Goal: Unclear

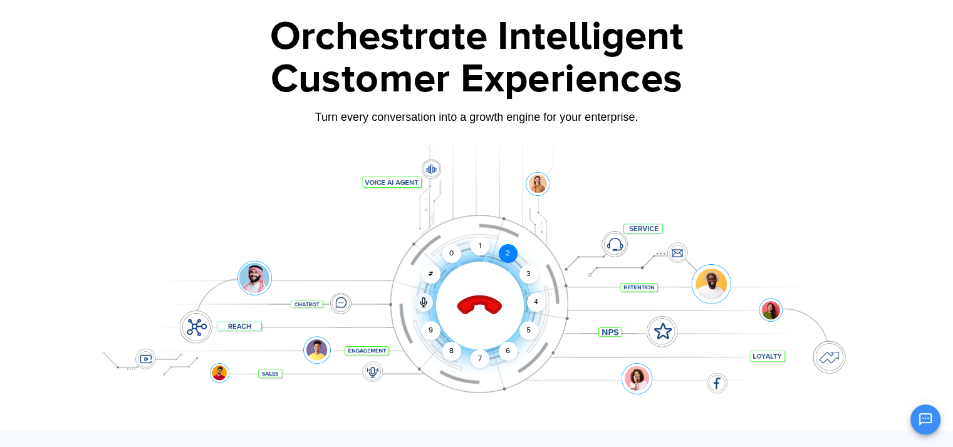
click at [506, 254] on div "2" at bounding box center [508, 253] width 19 height 19
click at [479, 251] on div "1" at bounding box center [479, 246] width 19 height 19
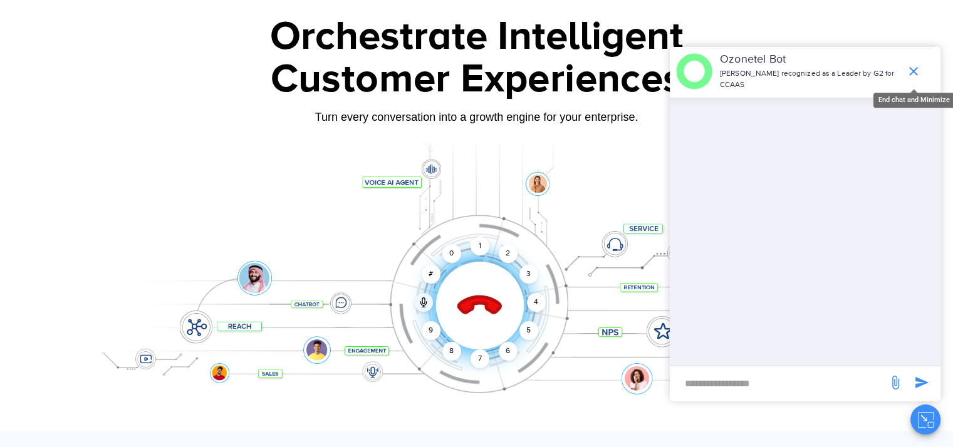
click at [913, 67] on icon "end chat or minimize" at bounding box center [913, 71] width 9 height 9
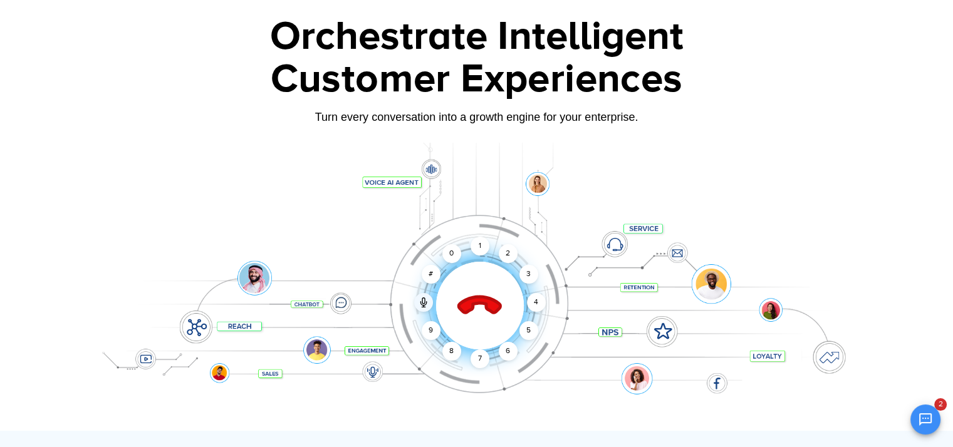
click at [480, 294] on icon at bounding box center [479, 305] width 53 height 53
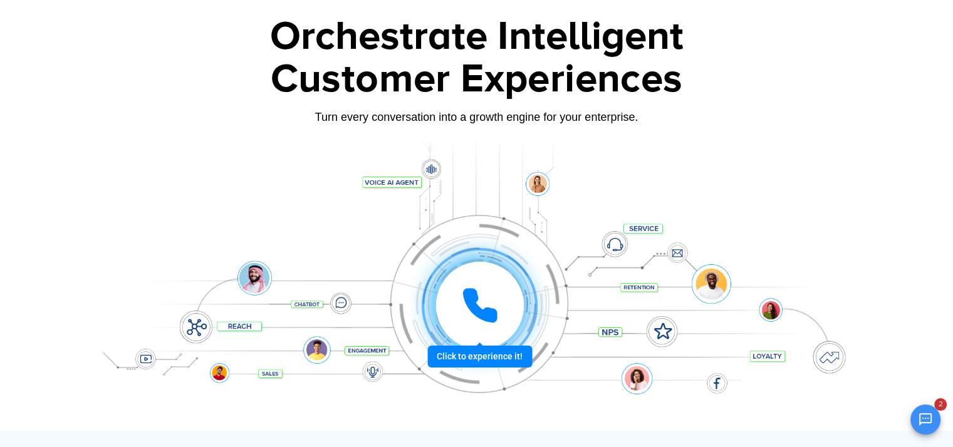
click at [478, 308] on icon at bounding box center [479, 305] width 31 height 31
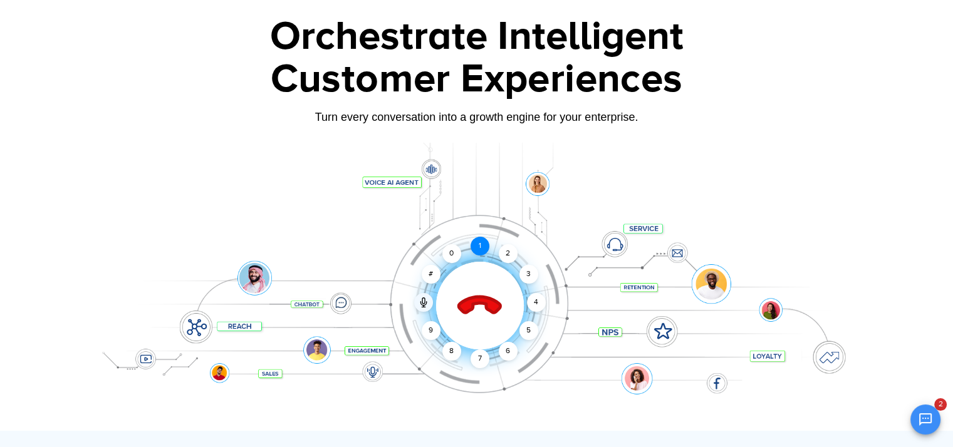
click at [482, 247] on div "1" at bounding box center [479, 246] width 19 height 19
click at [423, 301] on icon at bounding box center [423, 301] width 3 height 6
click at [420, 302] on icon at bounding box center [423, 304] width 6 height 4
drag, startPoint x: 83, startPoint y: 6, endPoint x: 197, endPoint y: 256, distance: 274.5
click at [197, 256] on div "Click to end call Call unmuted 1 2 3 4 5 6 7 8 9 # 0" at bounding box center [476, 280] width 783 height 213
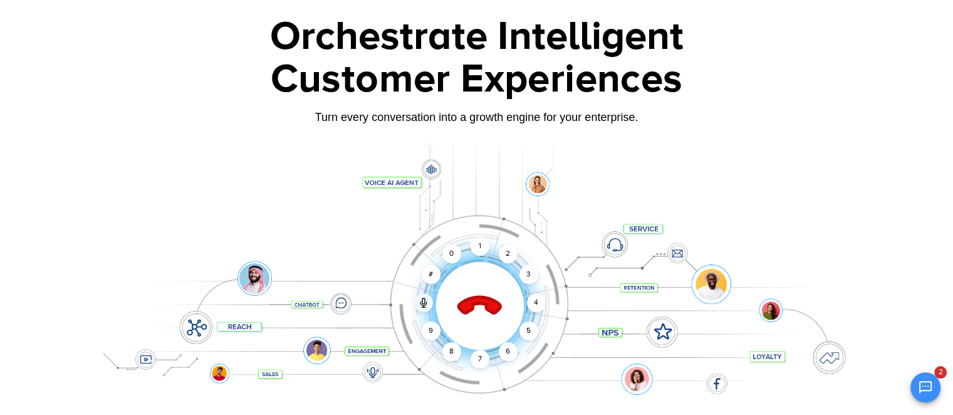
click at [484, 306] on icon at bounding box center [479, 305] width 53 height 53
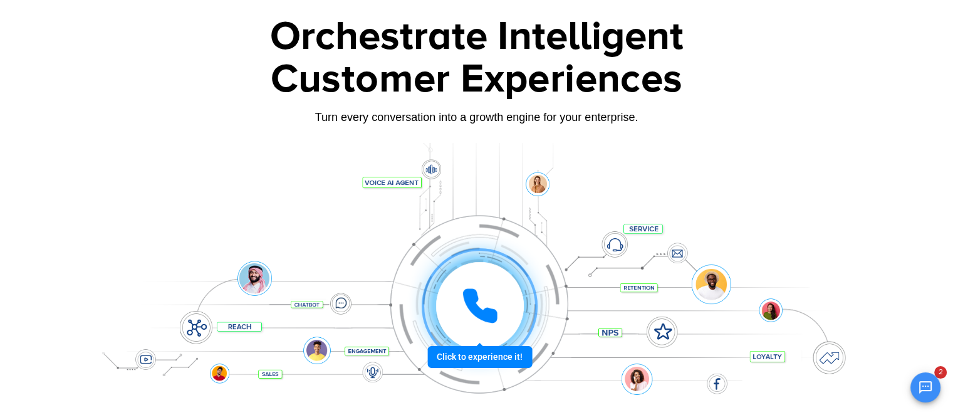
click at [484, 306] on icon at bounding box center [480, 306] width 38 height 38
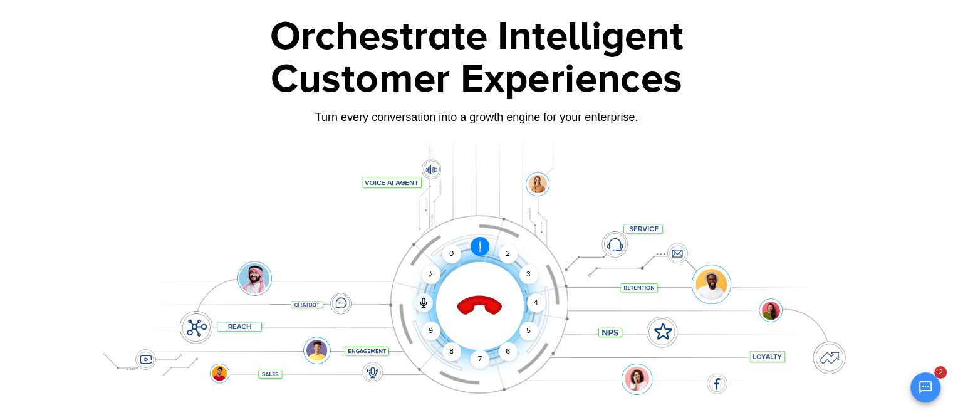
click at [480, 250] on div "1" at bounding box center [479, 246] width 19 height 19
click at [474, 303] on icon at bounding box center [479, 306] width 44 height 44
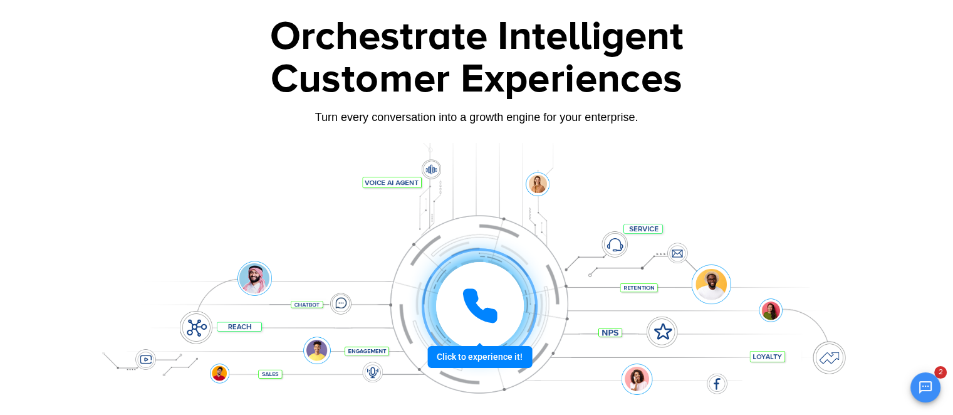
click at [474, 303] on icon at bounding box center [479, 305] width 31 height 31
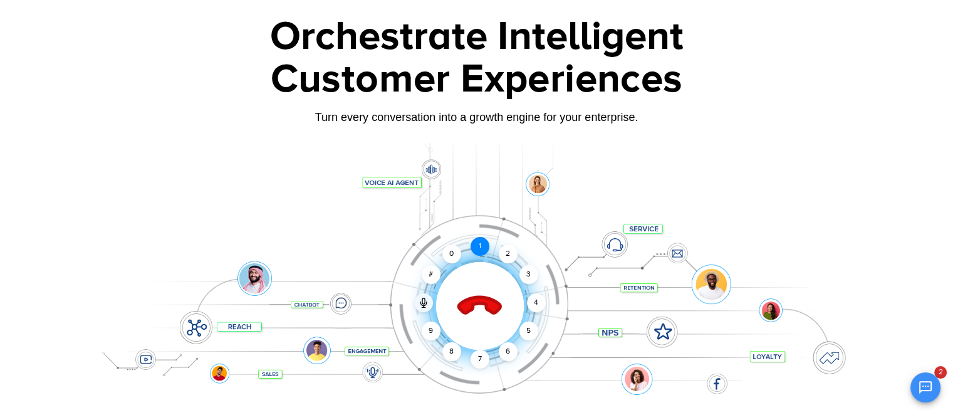
click at [482, 252] on div "1" at bounding box center [479, 246] width 19 height 19
click at [479, 302] on icon at bounding box center [479, 306] width 44 height 44
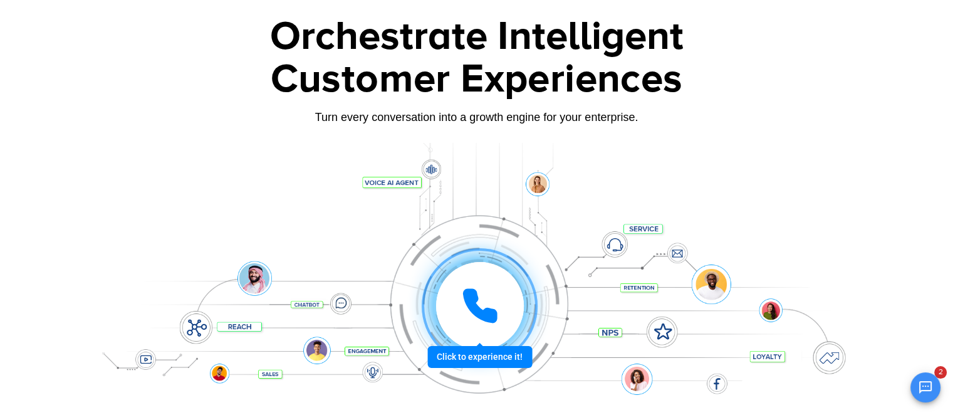
click at [479, 302] on icon at bounding box center [480, 306] width 38 height 38
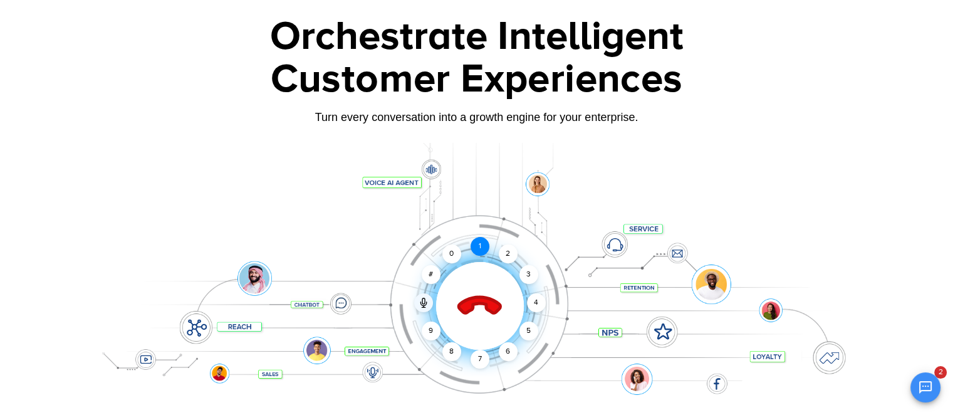
click at [479, 253] on div "1" at bounding box center [479, 246] width 19 height 19
click at [478, 294] on icon at bounding box center [479, 305] width 53 height 53
